Goal: Transaction & Acquisition: Purchase product/service

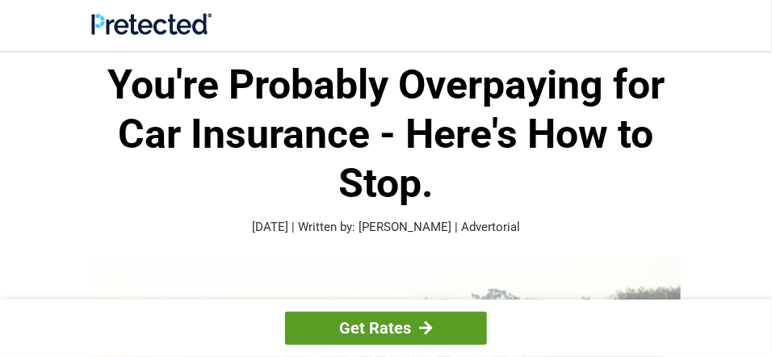
click at [371, 331] on link "Get Rates" at bounding box center [386, 328] width 202 height 33
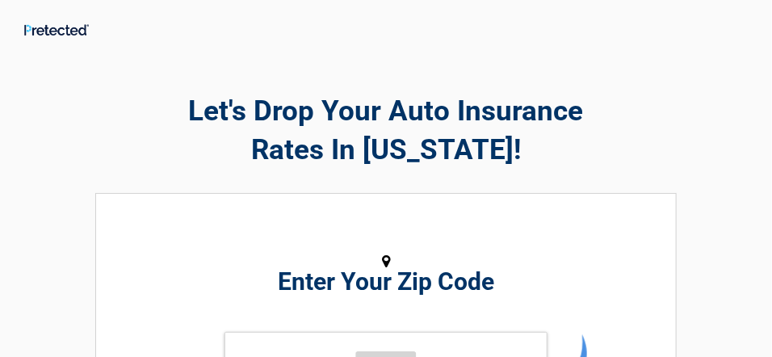
click at [392, 286] on h2 "Enter Your Zip Code" at bounding box center [385, 281] width 563 height 19
click at [356, 351] on input "tel" at bounding box center [385, 356] width 323 height 48
type input "*****"
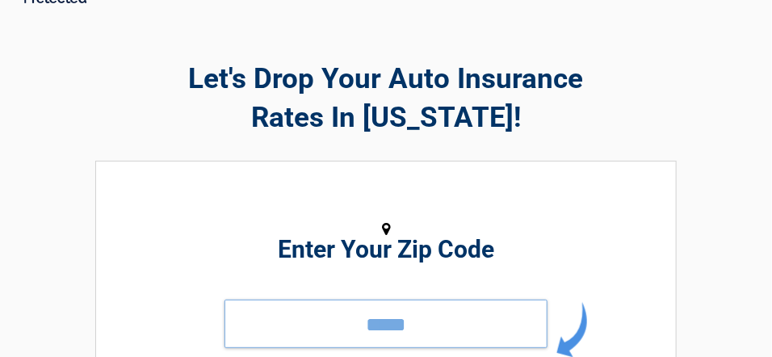
scroll to position [182, 0]
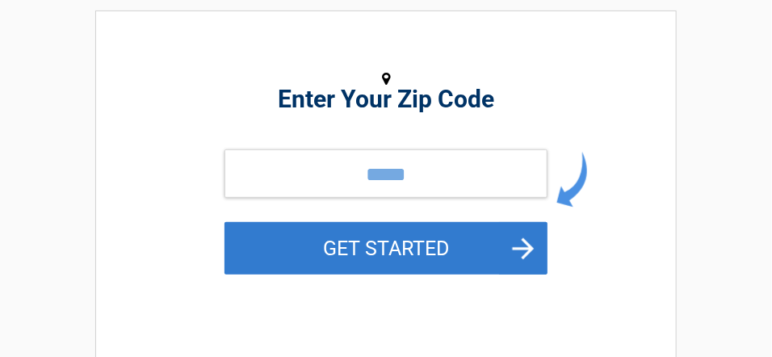
click at [398, 247] on button "GET STARTED" at bounding box center [385, 248] width 323 height 52
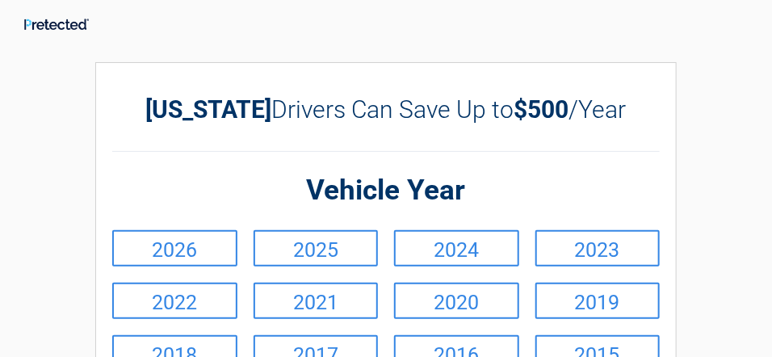
scroll to position [0, 0]
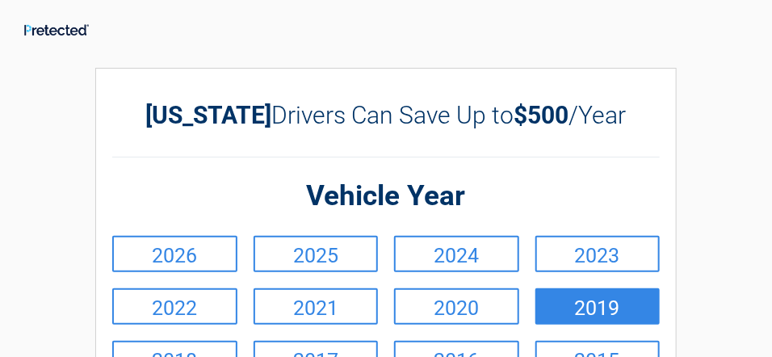
click at [601, 325] on link "2019" at bounding box center [597, 306] width 125 height 36
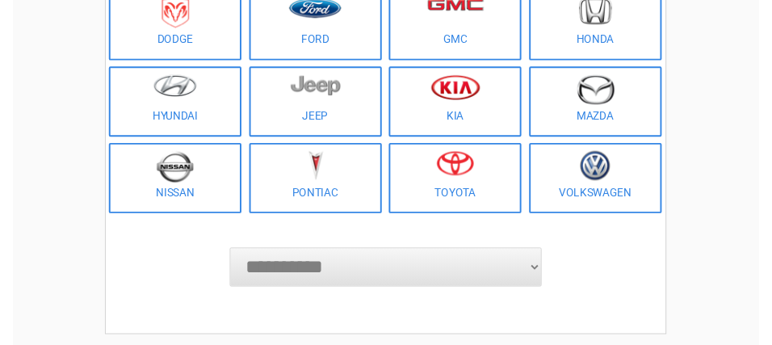
scroll to position [333, 0]
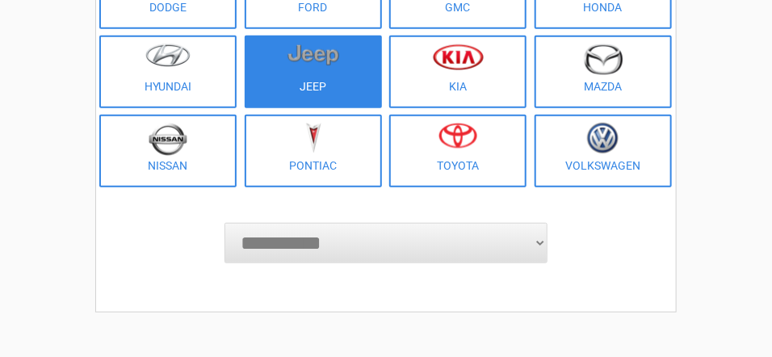
click at [306, 85] on link "Jeep" at bounding box center [313, 72] width 137 height 73
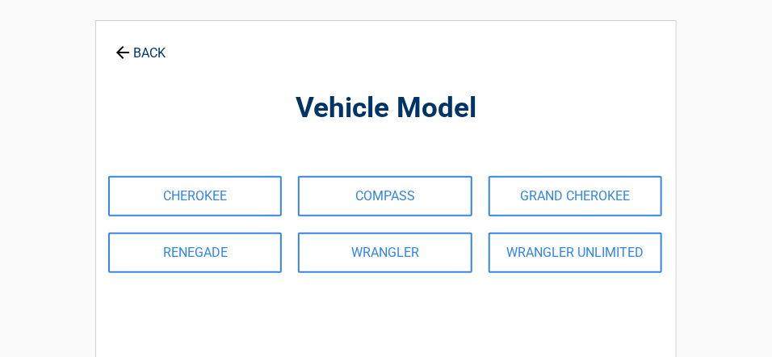
scroll to position [0, 0]
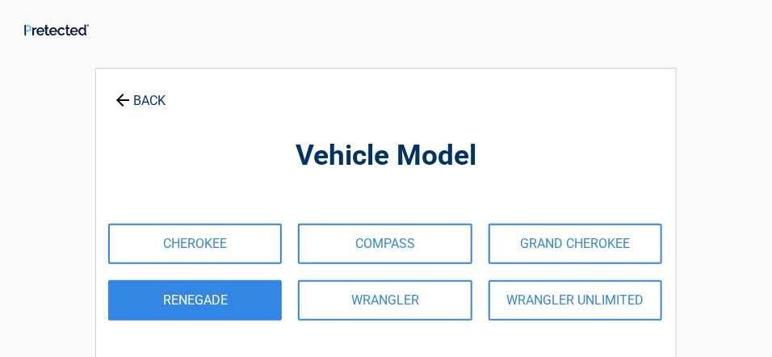
click at [221, 304] on link "RENEGADE" at bounding box center [195, 300] width 174 height 40
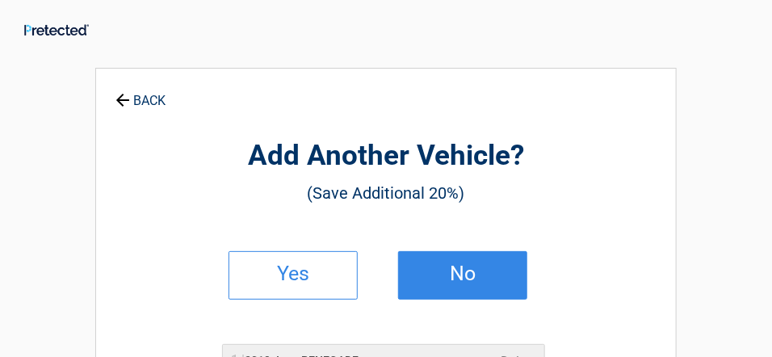
click at [458, 279] on h2 "No" at bounding box center [462, 273] width 95 height 11
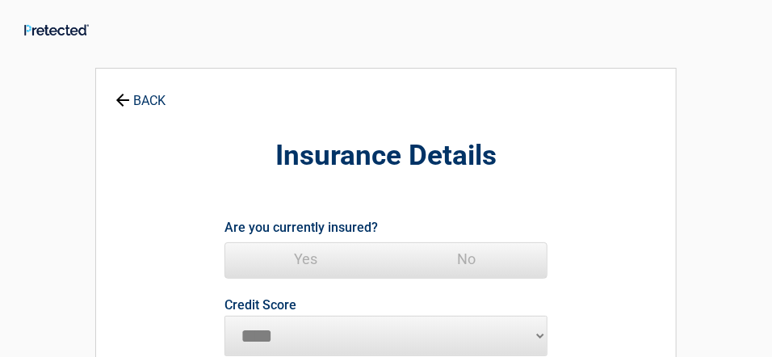
click at [311, 258] on span "Yes" at bounding box center [305, 259] width 161 height 32
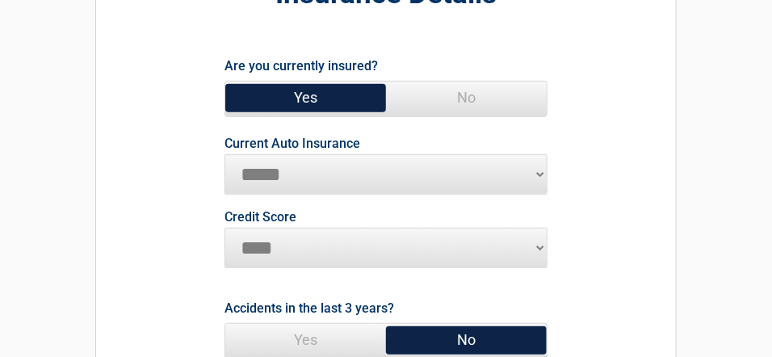
scroll to position [258, 0]
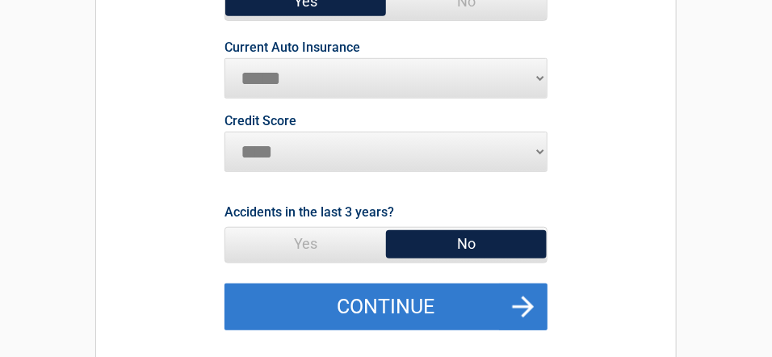
click at [387, 304] on button "Continue" at bounding box center [385, 306] width 323 height 47
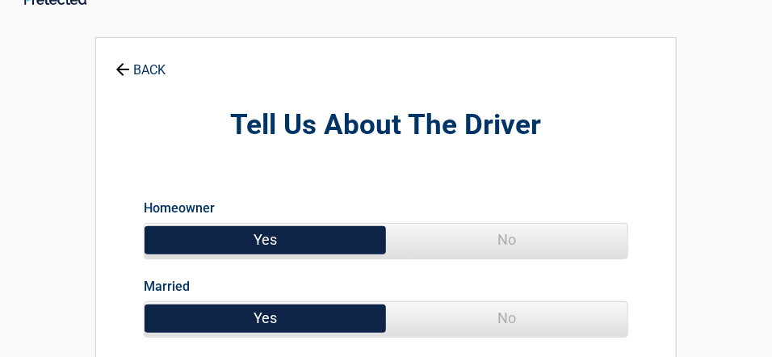
scroll to position [0, 0]
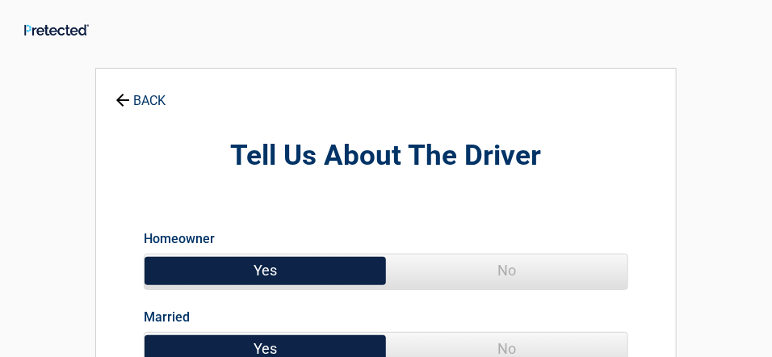
click at [520, 350] on span "No" at bounding box center [506, 349] width 241 height 32
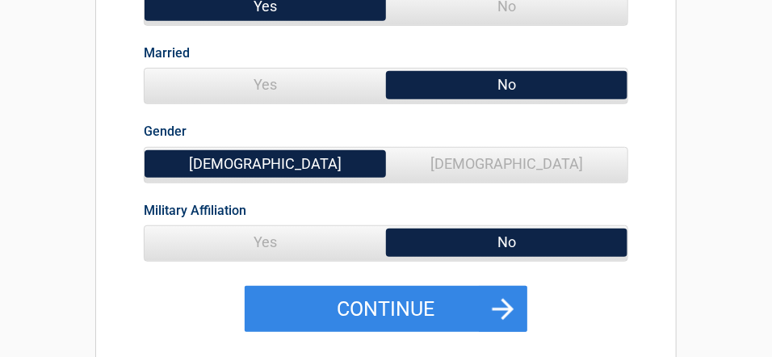
scroll to position [296, 0]
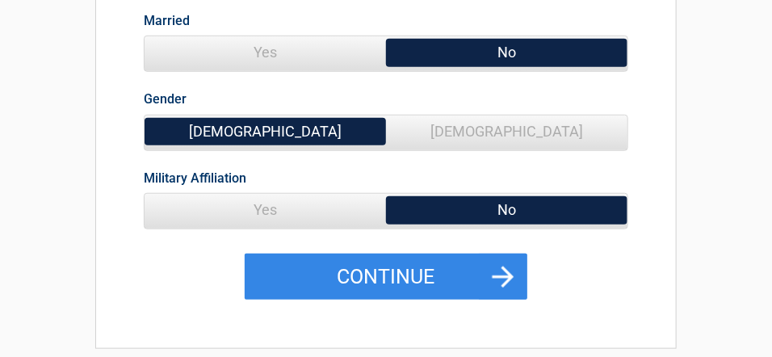
click at [511, 125] on span "Female" at bounding box center [506, 131] width 241 height 32
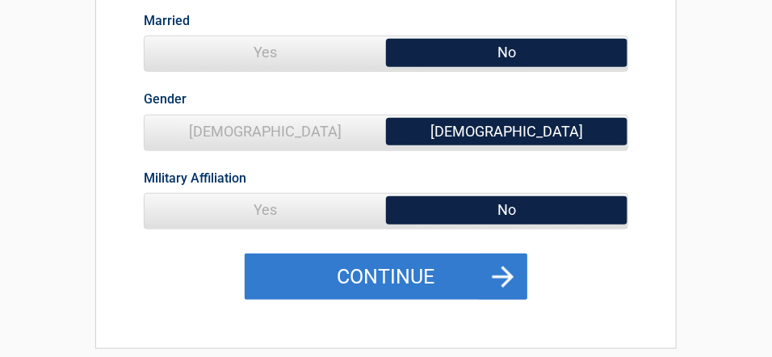
click at [392, 292] on button "Continue" at bounding box center [386, 276] width 283 height 47
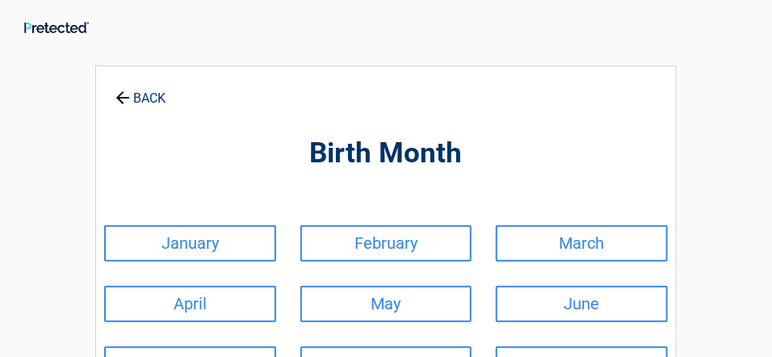
scroll to position [0, 0]
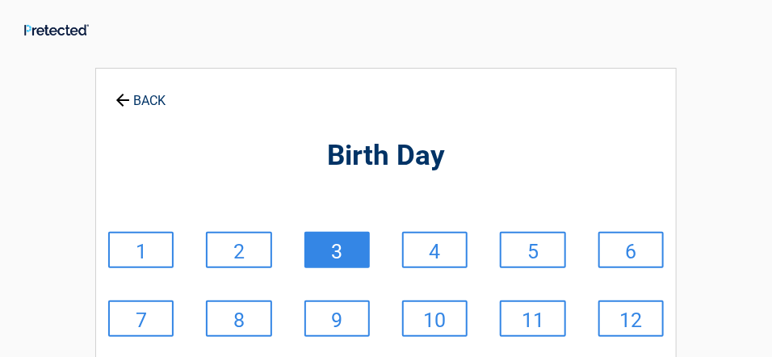
click at [329, 250] on link "3" at bounding box center [336, 250] width 65 height 36
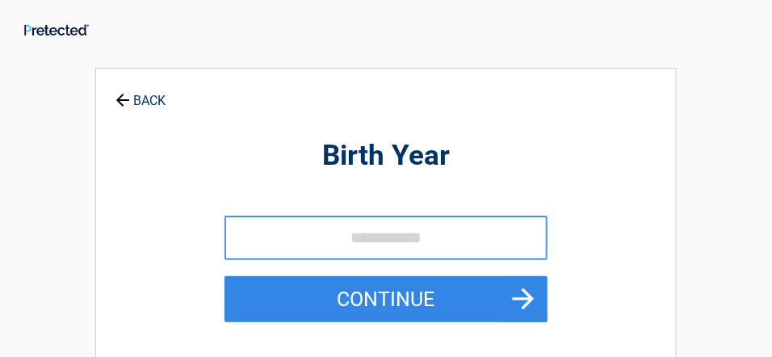
click at [329, 250] on input "tel" at bounding box center [385, 238] width 323 height 44
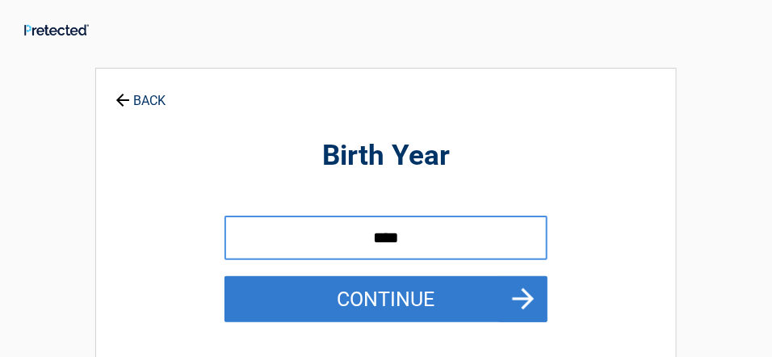
type input "****"
click at [373, 285] on button "Continue" at bounding box center [385, 299] width 323 height 47
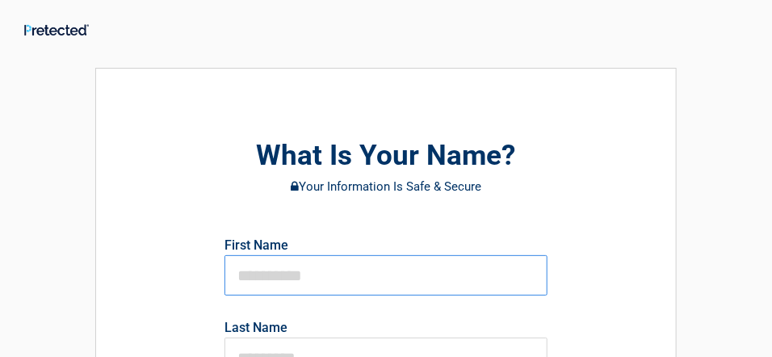
click at [356, 279] on input "text" at bounding box center [385, 275] width 323 height 40
type input "*****"
click at [354, 343] on input "text" at bounding box center [385, 357] width 323 height 40
type input "*****"
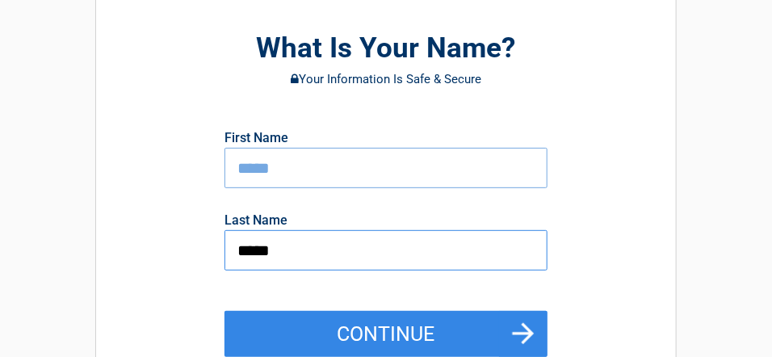
scroll to position [258, 0]
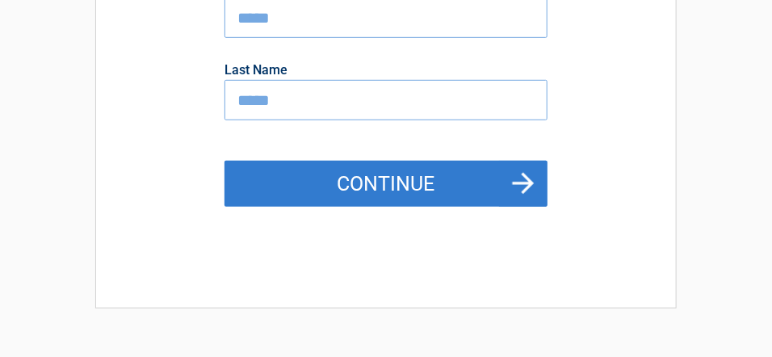
click at [533, 176] on button "Continue" at bounding box center [385, 184] width 323 height 47
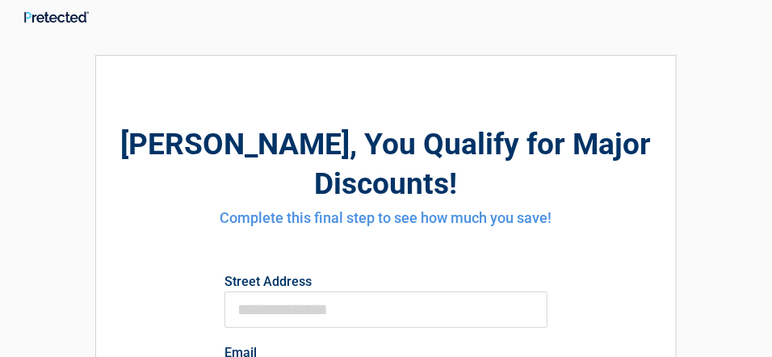
scroll to position [0, 0]
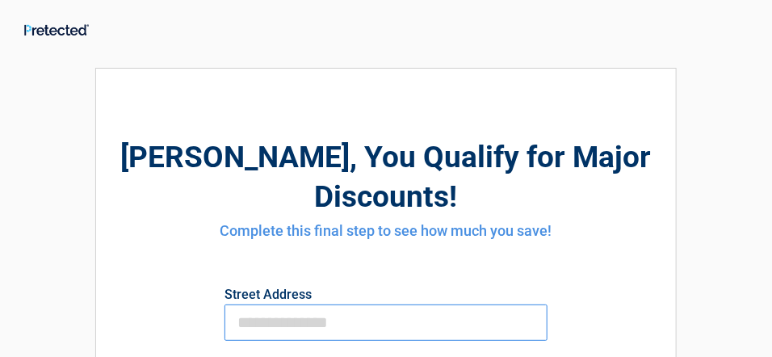
click at [411, 304] on input "First Name" at bounding box center [385, 322] width 323 height 36
type input "**********"
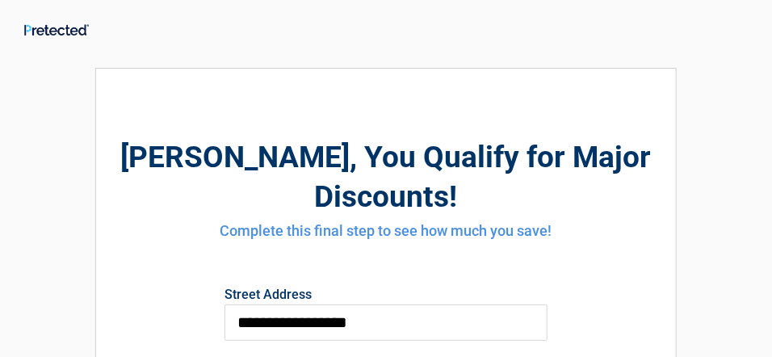
type input "**********"
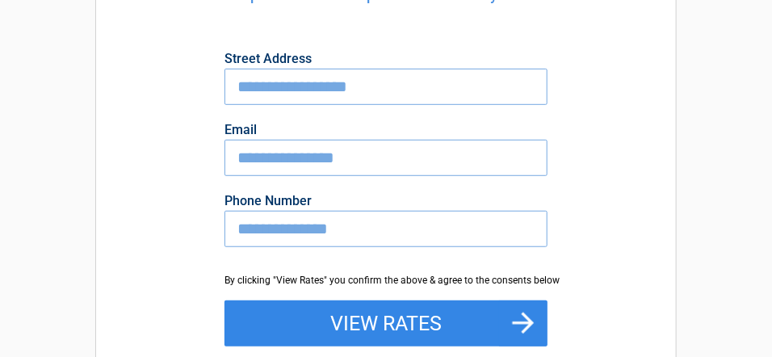
scroll to position [268, 0]
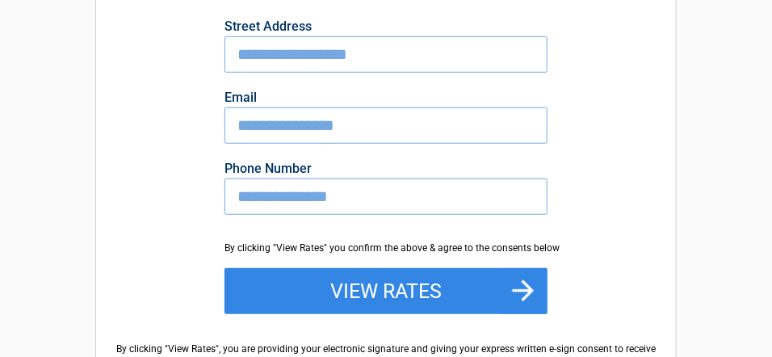
click at [354, 178] on input "**********" at bounding box center [385, 196] width 323 height 36
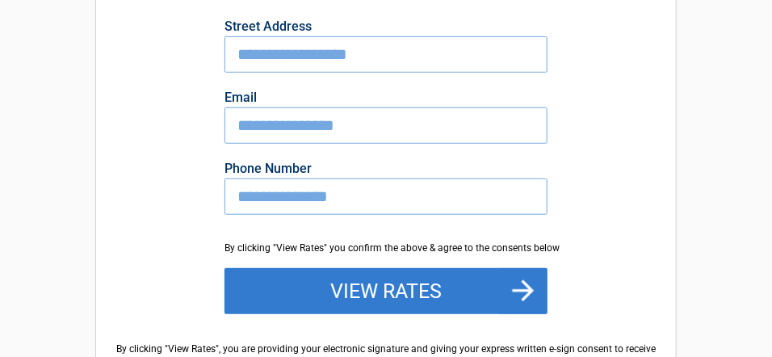
type input "**********"
click at [403, 268] on button "View Rates" at bounding box center [385, 291] width 323 height 47
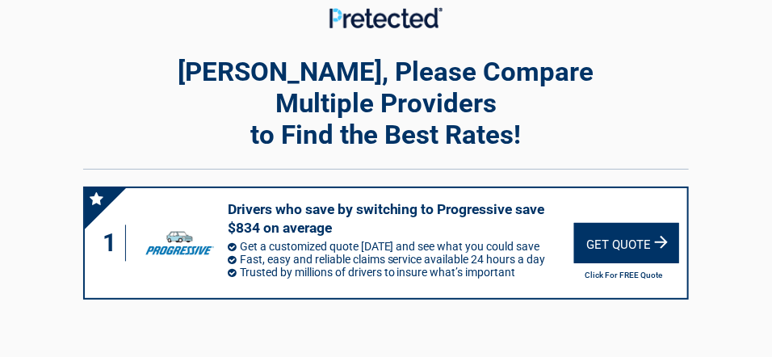
click at [646, 223] on div "Get Quote" at bounding box center [626, 243] width 105 height 40
